Goal: Task Accomplishment & Management: Manage account settings

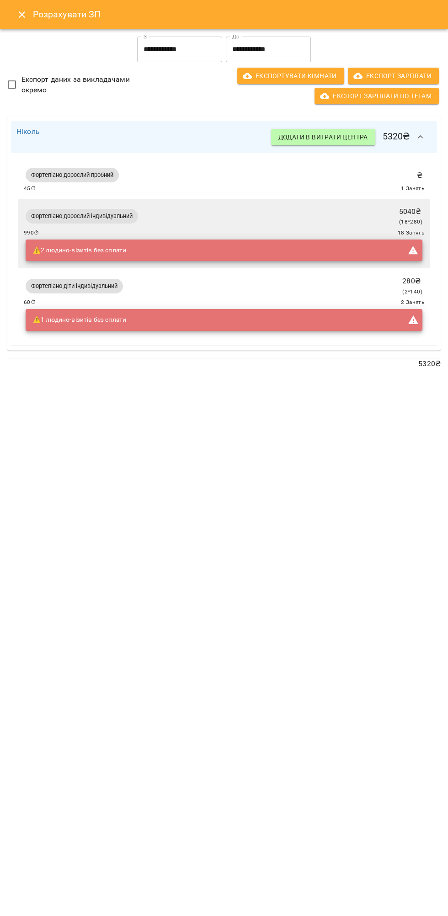
click at [392, 288] on div "Фортепіано діти індивідуальний 280 ₴ ( 2 * 140 ) 60 ⏱ 2 Занять ⚠️ 1 людино-візи…" at bounding box center [224, 303] width 400 height 59
click at [420, 137] on icon "button" at bounding box center [420, 136] width 5 height 3
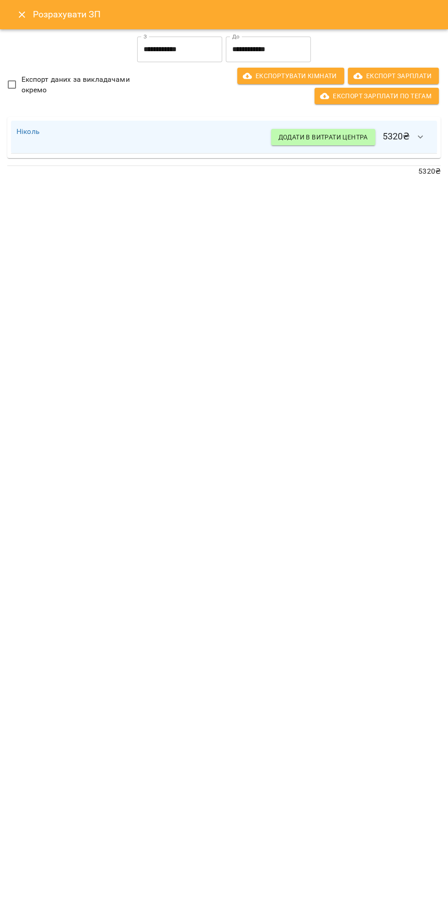
click at [247, 49] on input "**********" at bounding box center [268, 50] width 85 height 26
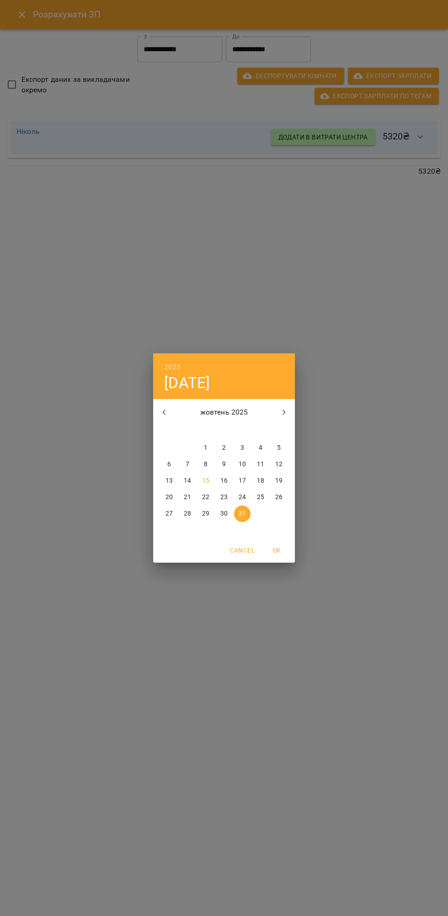
click at [205, 483] on p "15" at bounding box center [205, 480] width 7 height 9
type input "**********"
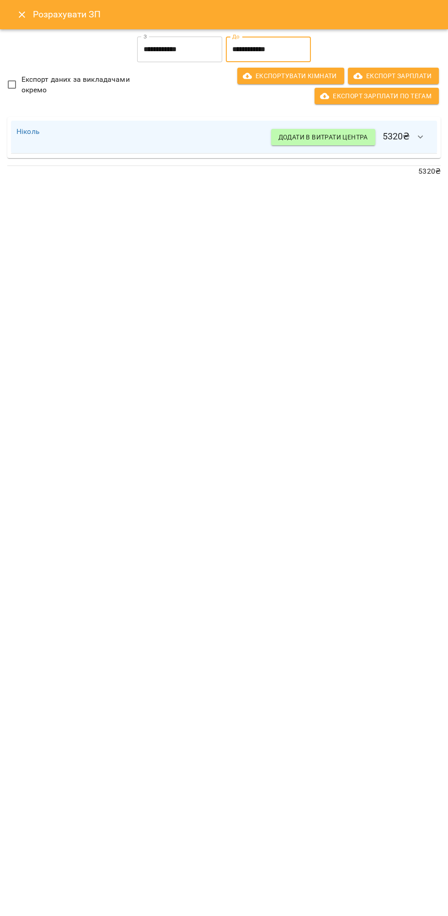
click at [421, 137] on icon "button" at bounding box center [420, 137] width 11 height 11
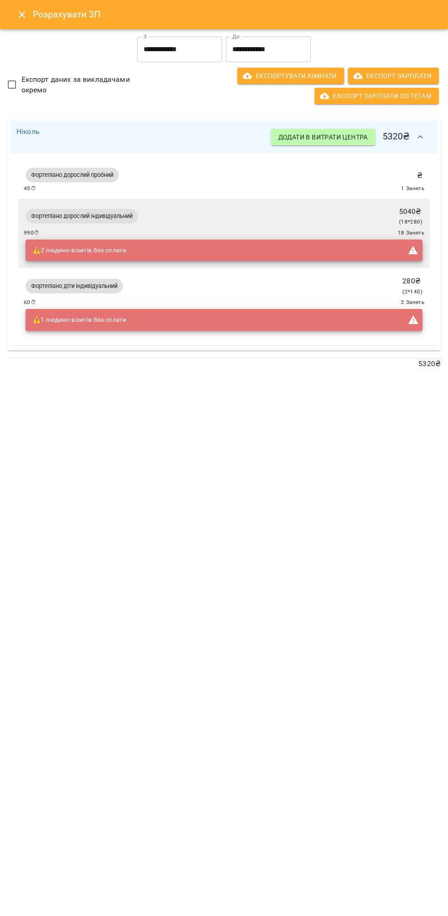
click at [421, 135] on icon "button" at bounding box center [420, 136] width 5 height 3
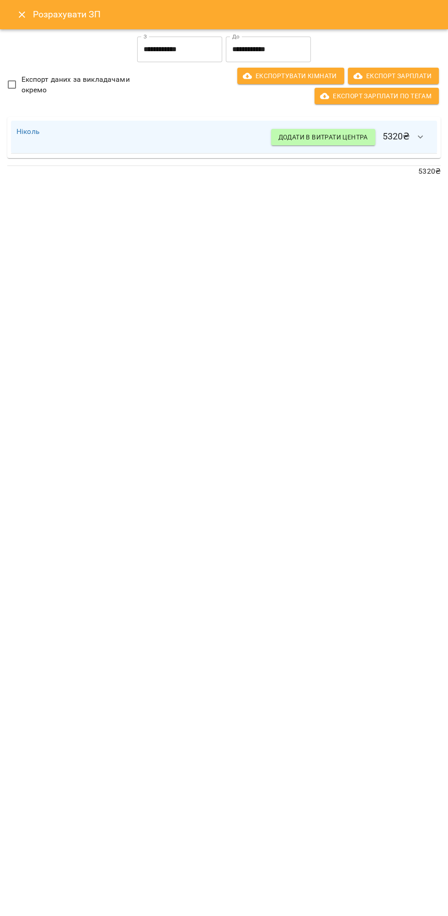
click at [26, 13] on icon "Close" at bounding box center [21, 14] width 11 height 11
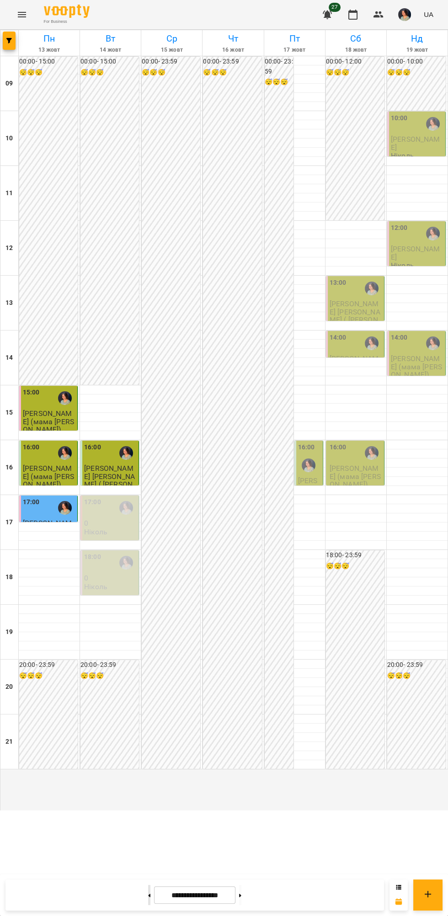
click at [148, 893] on button at bounding box center [149, 895] width 2 height 20
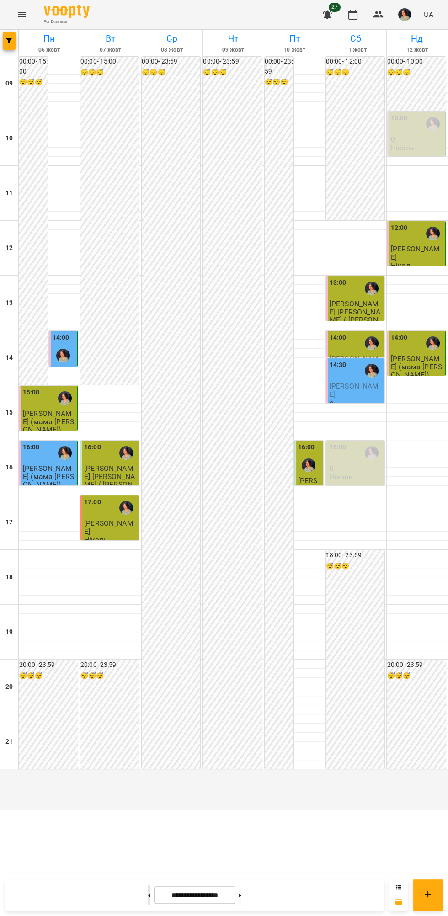
click at [149, 896] on icon at bounding box center [150, 895] width 2 height 3
type input "**********"
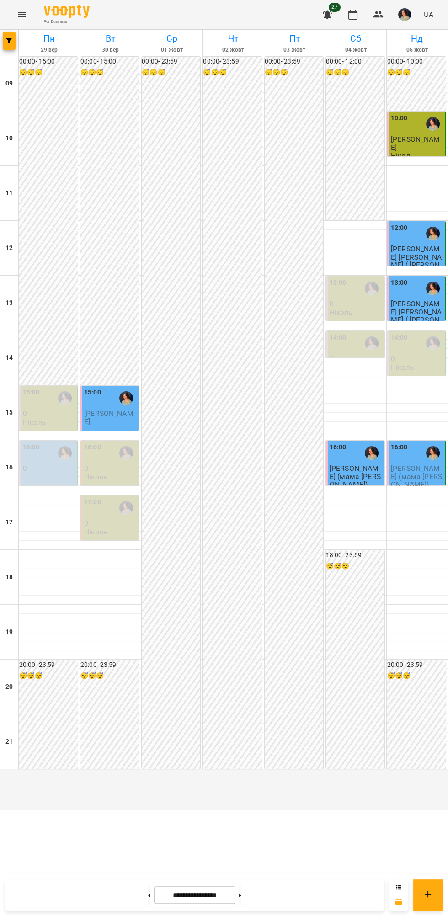
click at [414, 363] on p "0" at bounding box center [417, 359] width 53 height 8
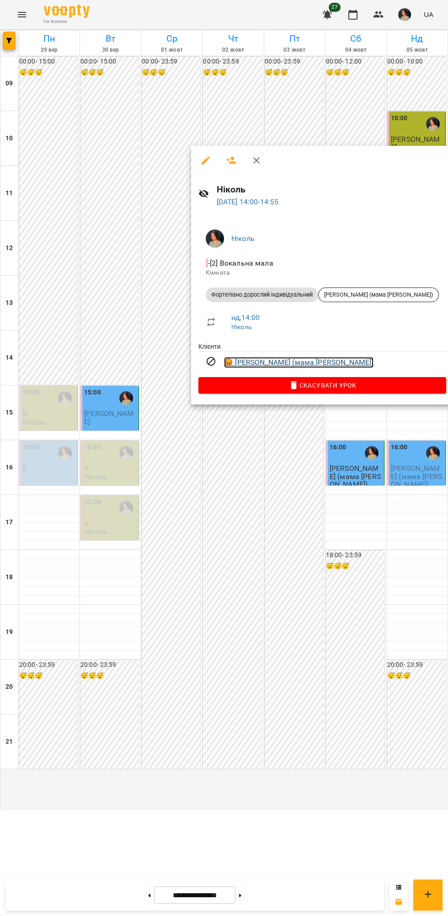
click at [304, 363] on link "😡 [PERSON_NAME] (мама [PERSON_NAME])" at bounding box center [298, 362] width 149 height 11
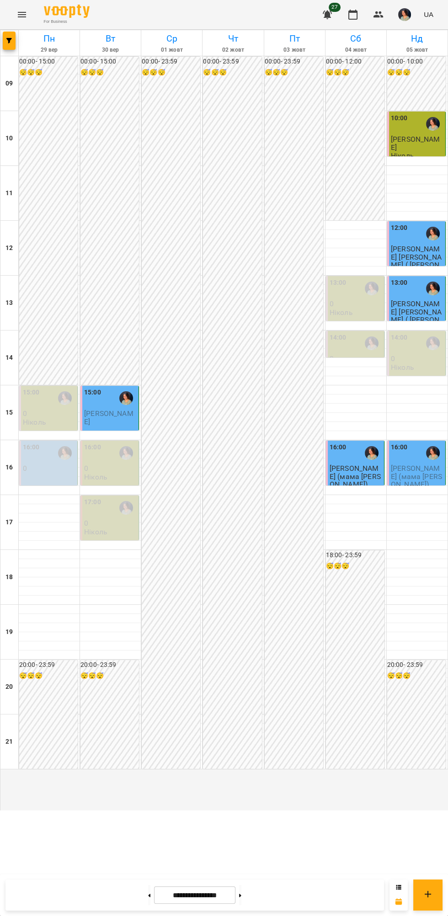
click at [411, 464] on div "16:00" at bounding box center [417, 453] width 53 height 21
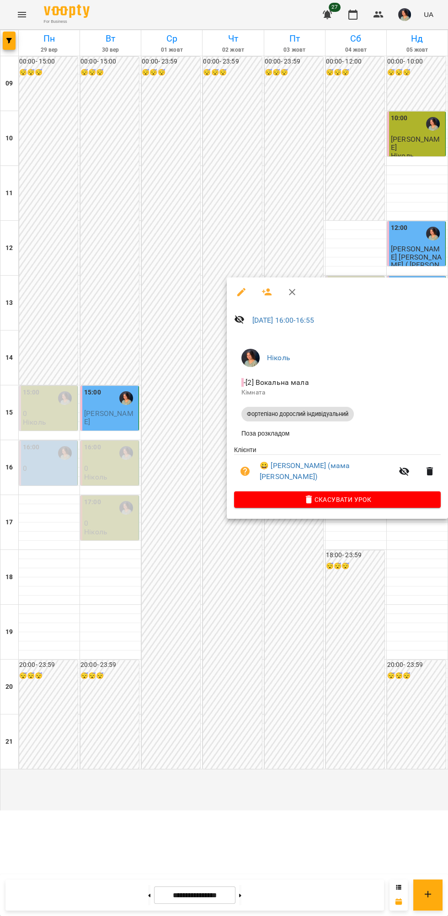
click at [400, 572] on div at bounding box center [224, 458] width 448 height 916
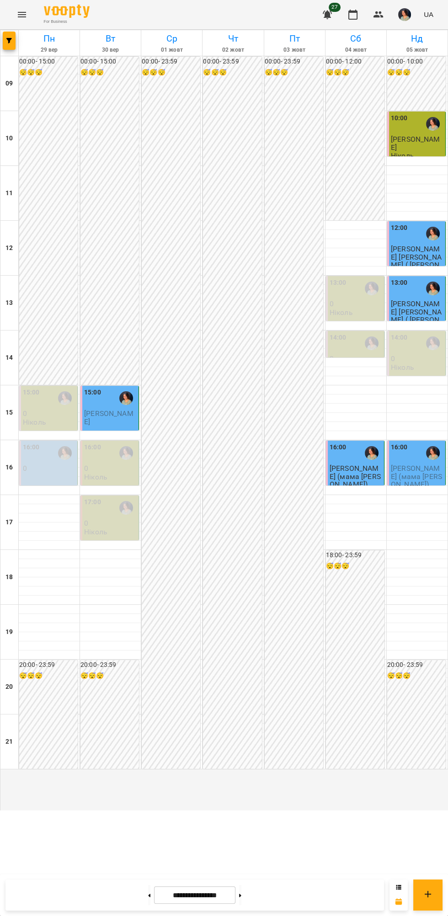
click at [357, 308] on p "0" at bounding box center [356, 304] width 53 height 8
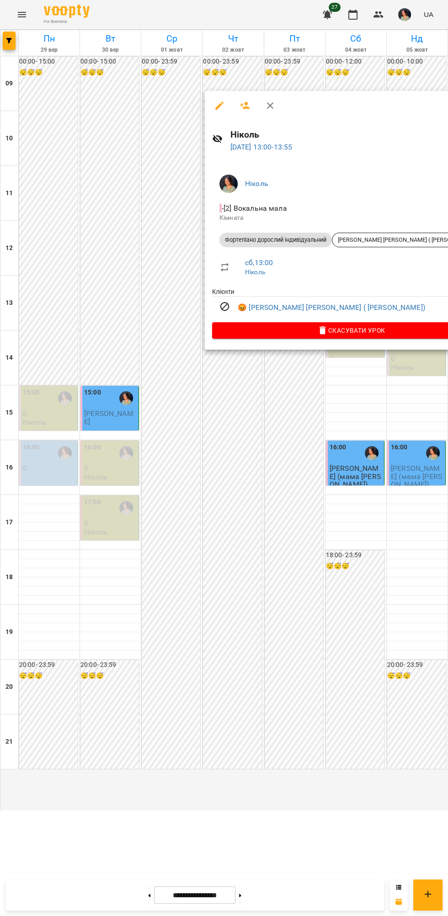
click at [375, 473] on div at bounding box center [224, 458] width 448 height 916
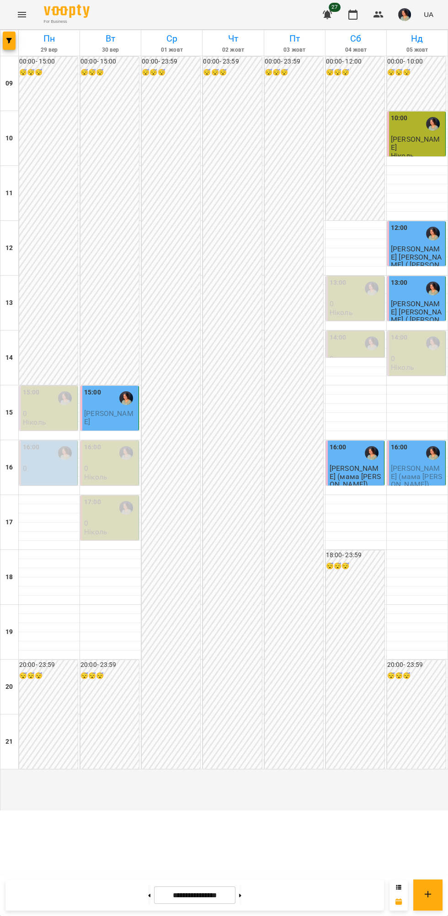
click at [403, 11] on img "button" at bounding box center [404, 14] width 13 height 13
